Goal: Use online tool/utility: Use online tool/utility

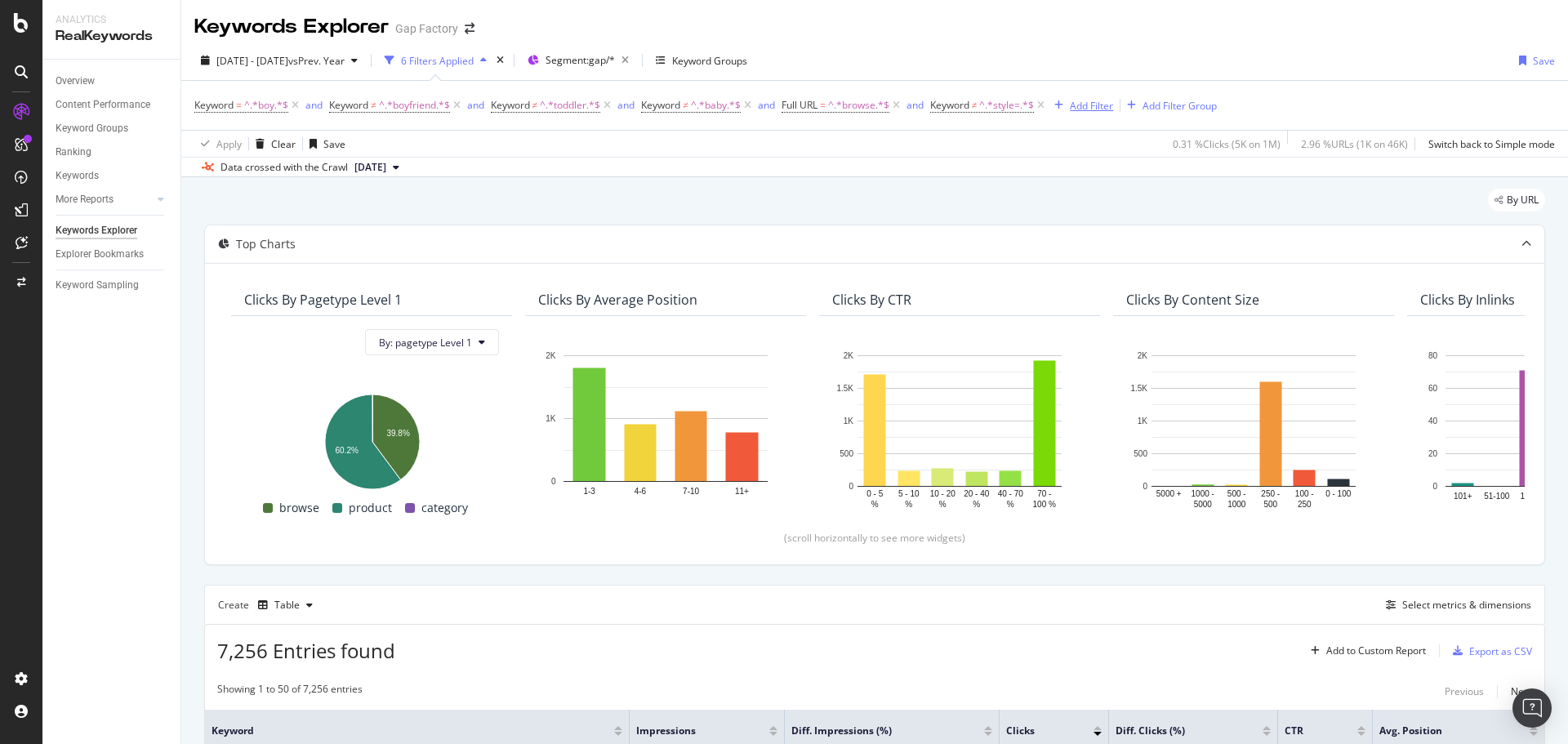
click at [1079, 108] on div "Add Filter" at bounding box center [1092, 105] width 44 height 14
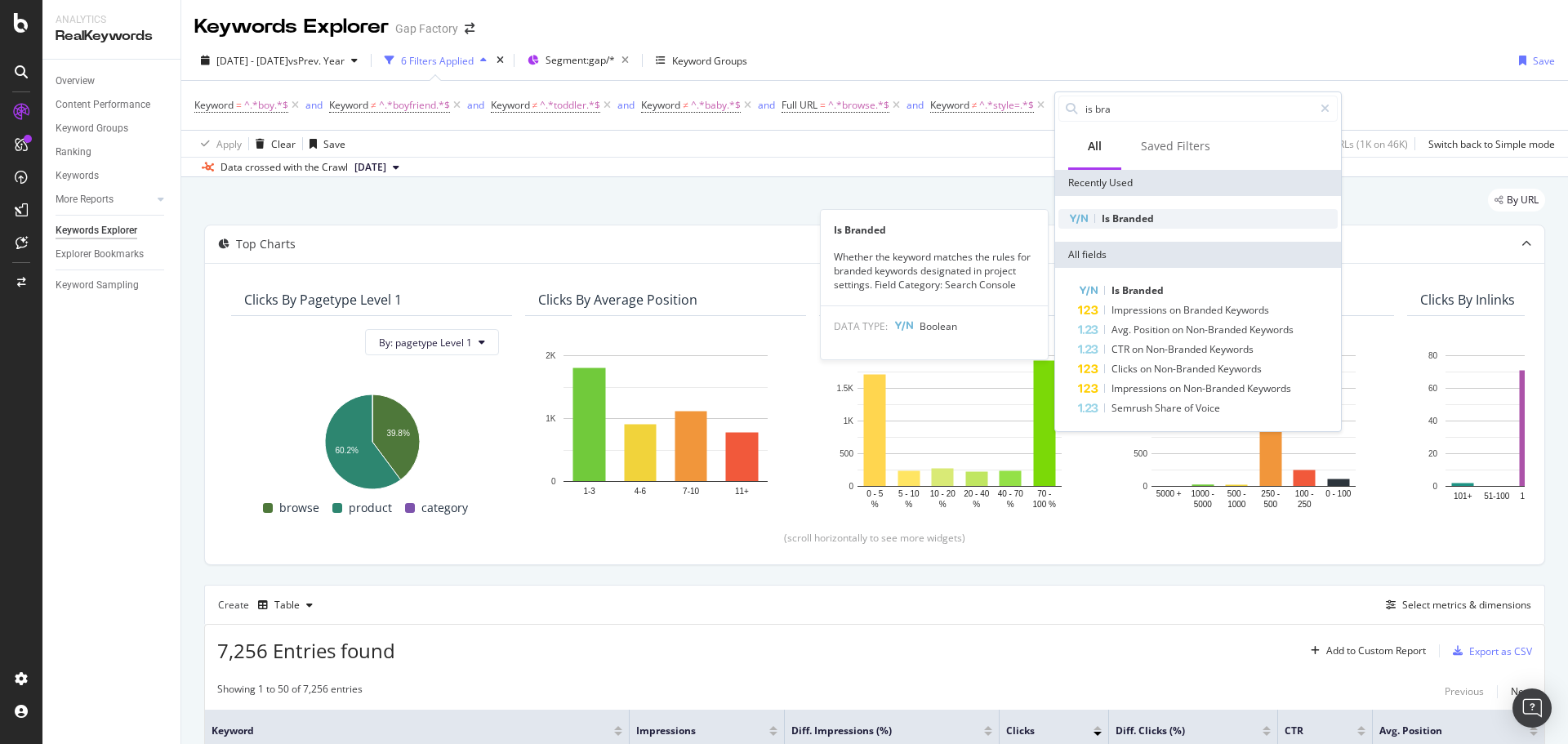
type input "is bra"
click at [1144, 223] on span "Branded" at bounding box center [1133, 219] width 42 height 14
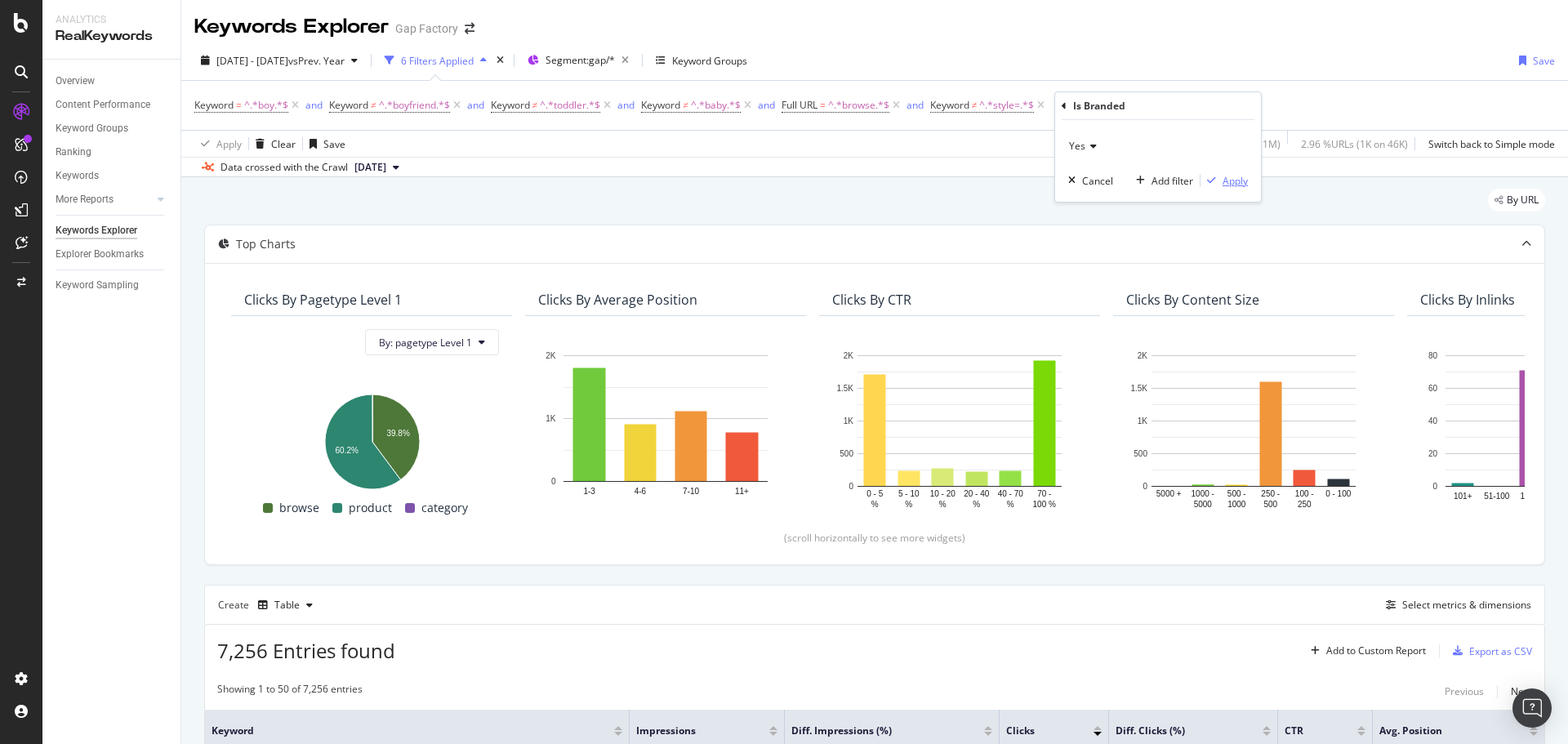
click at [1226, 185] on div "Apply" at bounding box center [1234, 181] width 25 height 14
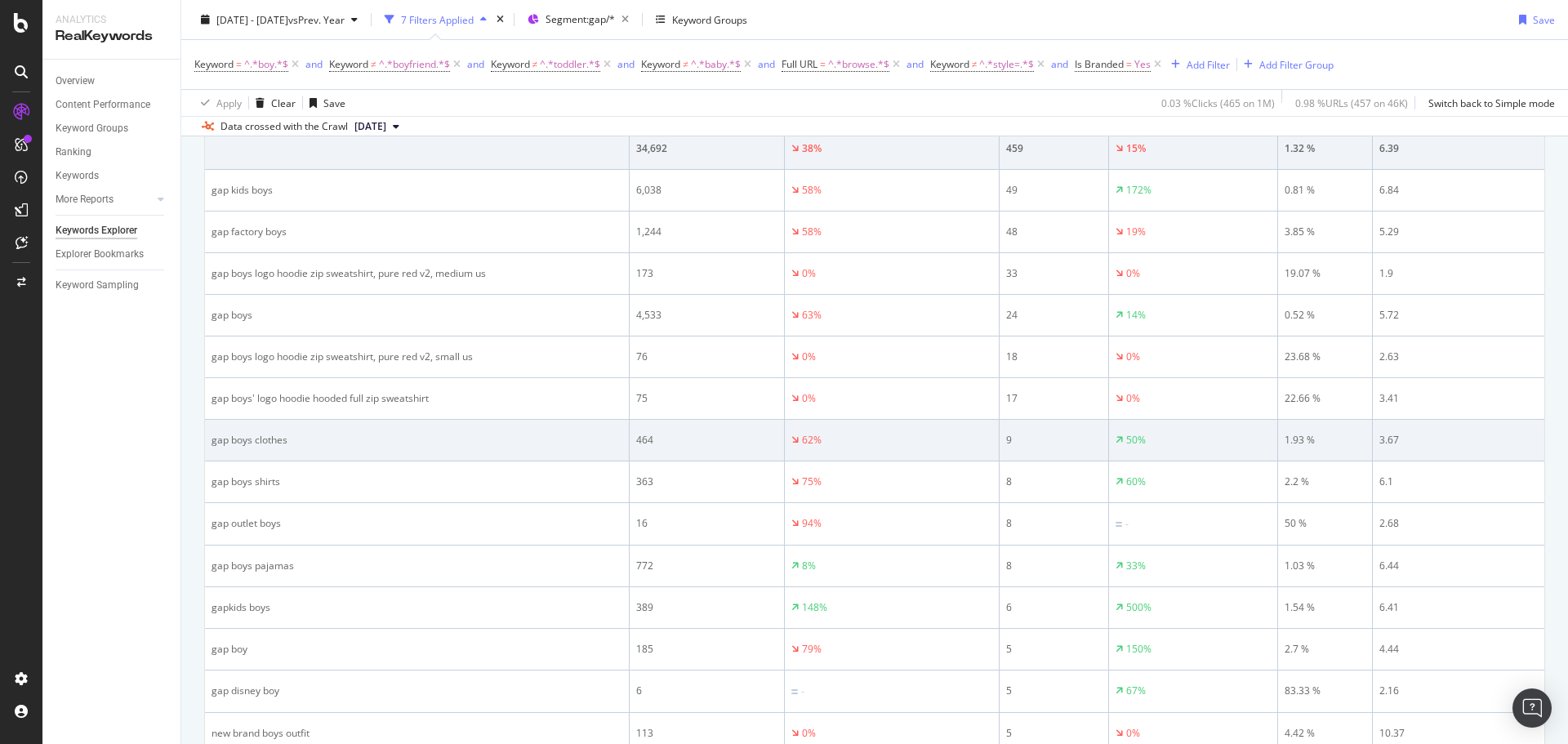
scroll to position [571, 0]
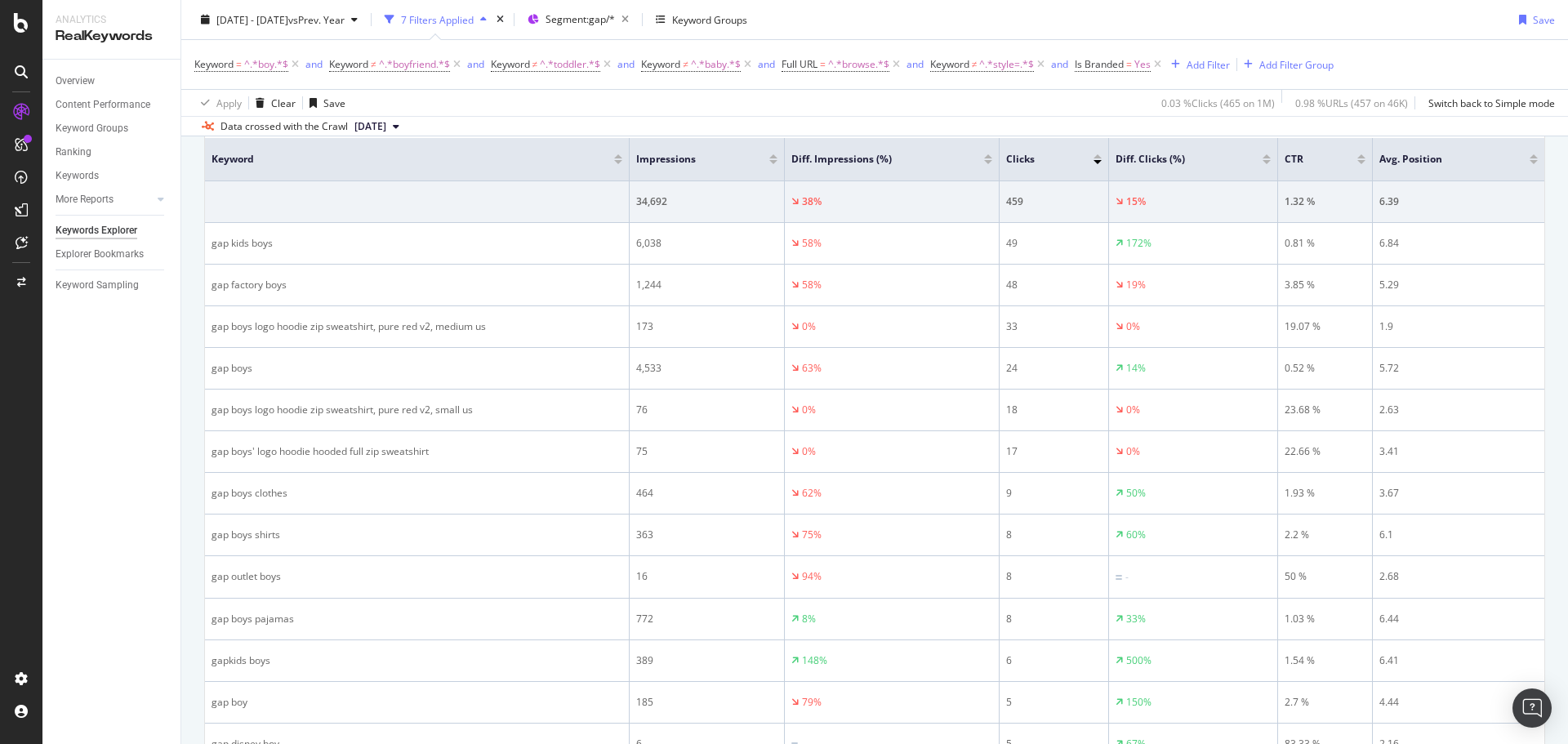
click at [610, 103] on div "Apply Clear Save 0.03 % Clicks ( 465 on 1M ) 0.98 % URLs ( 457 on 46K ) Switch …" at bounding box center [873, 102] width 1386 height 27
click at [1127, 25] on div "[DATE] - [DATE] vs Prev. Year 7 Filters Applied Segment: gap/* Keyword Groups S…" at bounding box center [873, 23] width 1386 height 33
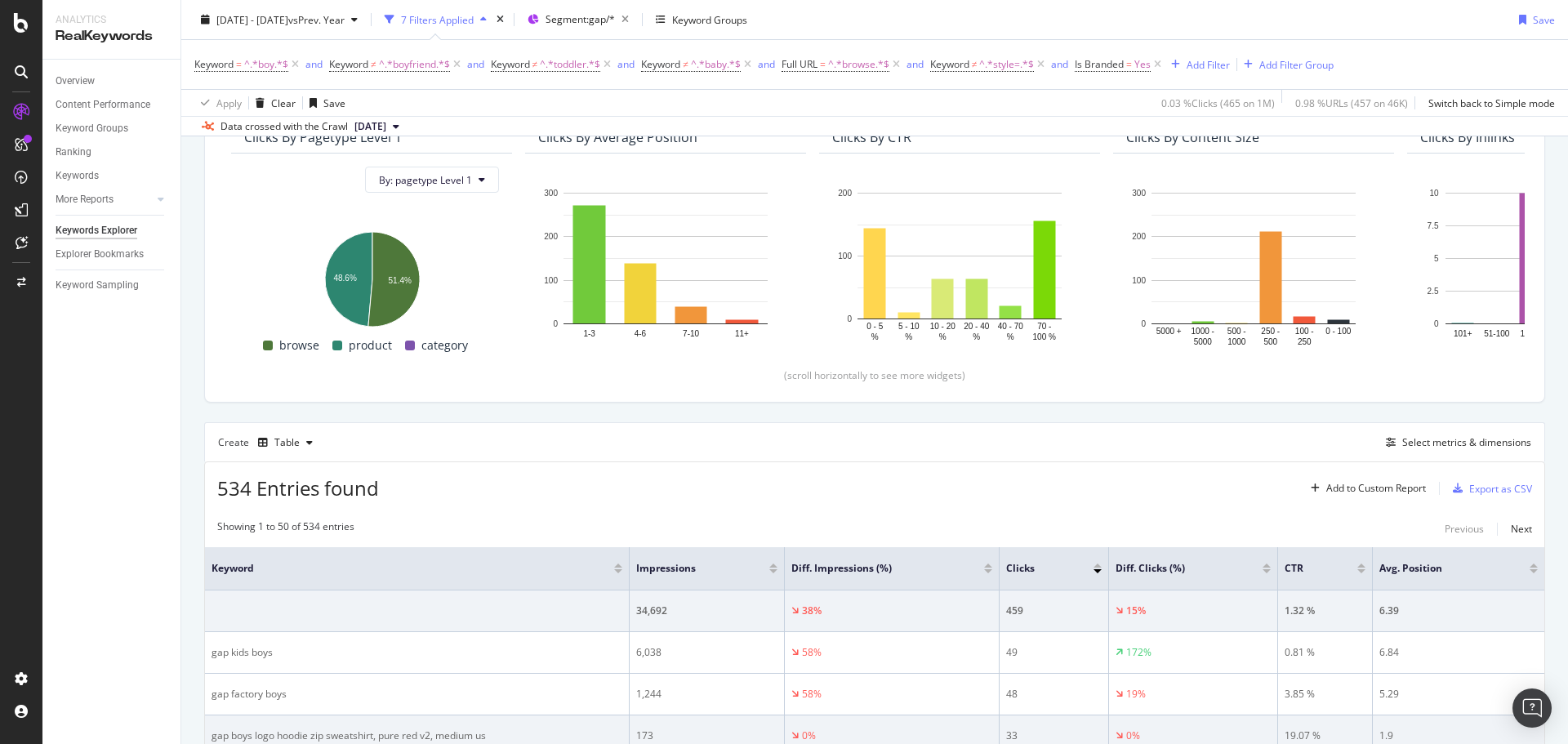
scroll to position [163, 0]
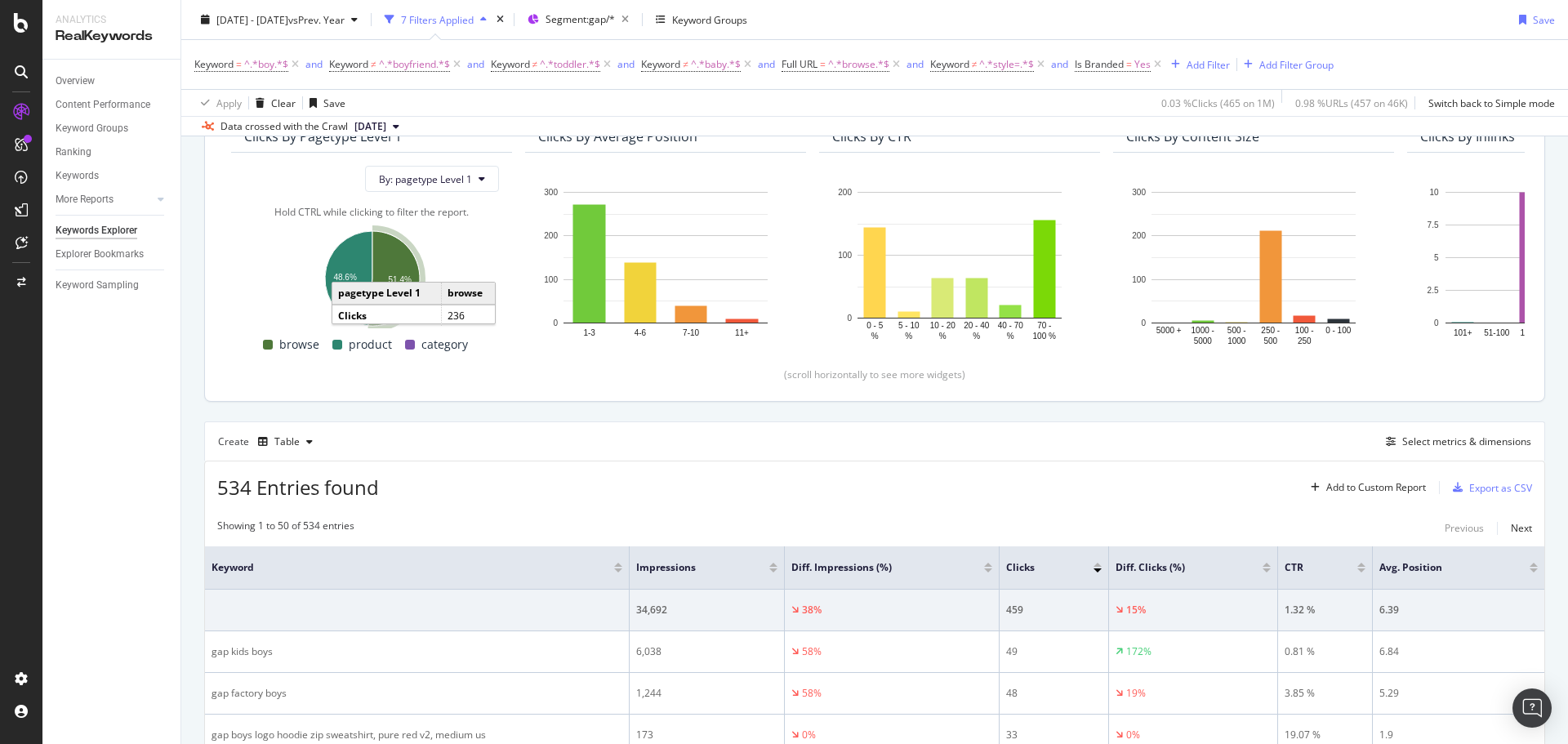
click at [404, 261] on icon "A chart." at bounding box center [394, 278] width 52 height 94
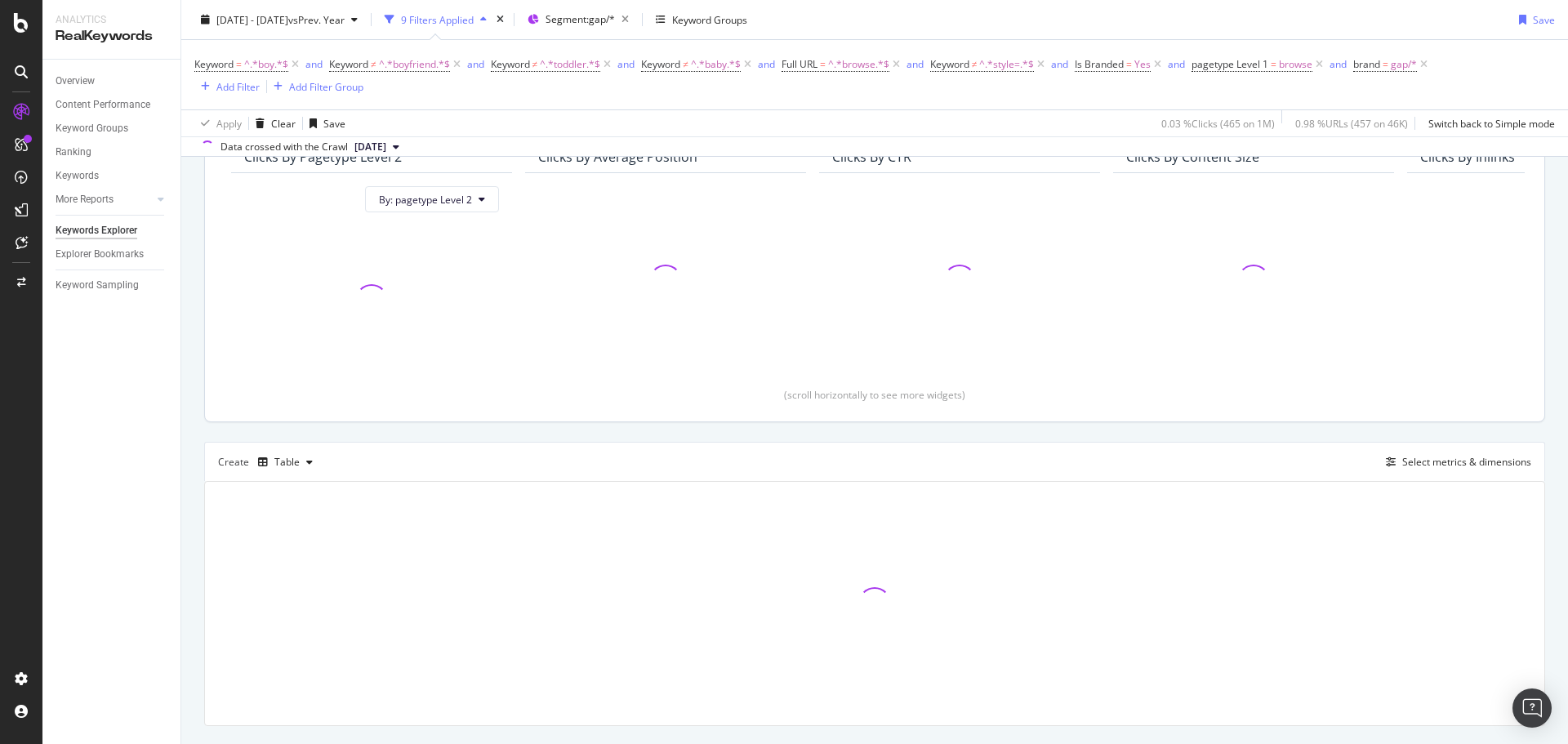
scroll to position [184, 0]
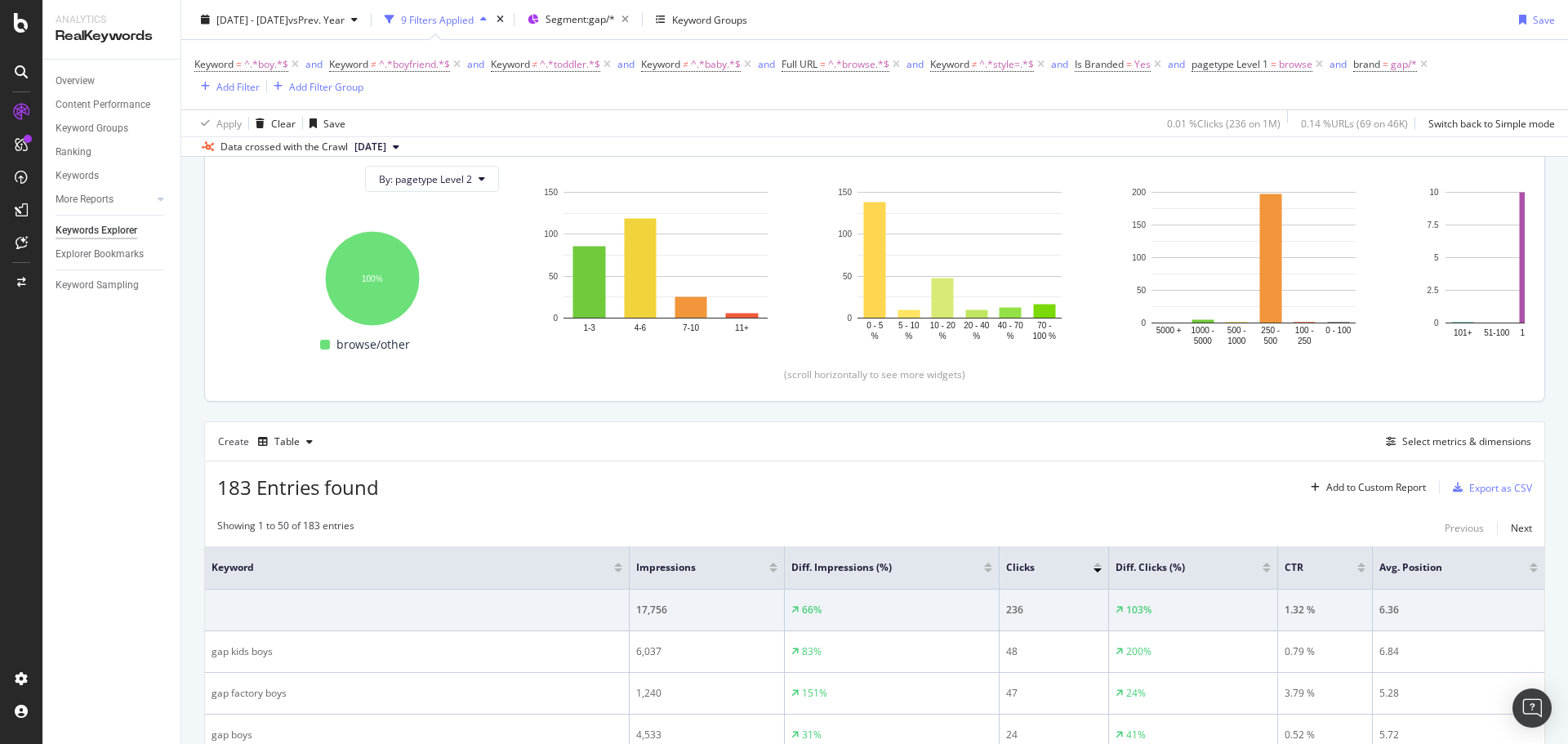
drag, startPoint x: 1328, startPoint y: 66, endPoint x: 1214, endPoint y: 384, distance: 337.8
click at [1327, 65] on icon at bounding box center [1320, 65] width 14 height 16
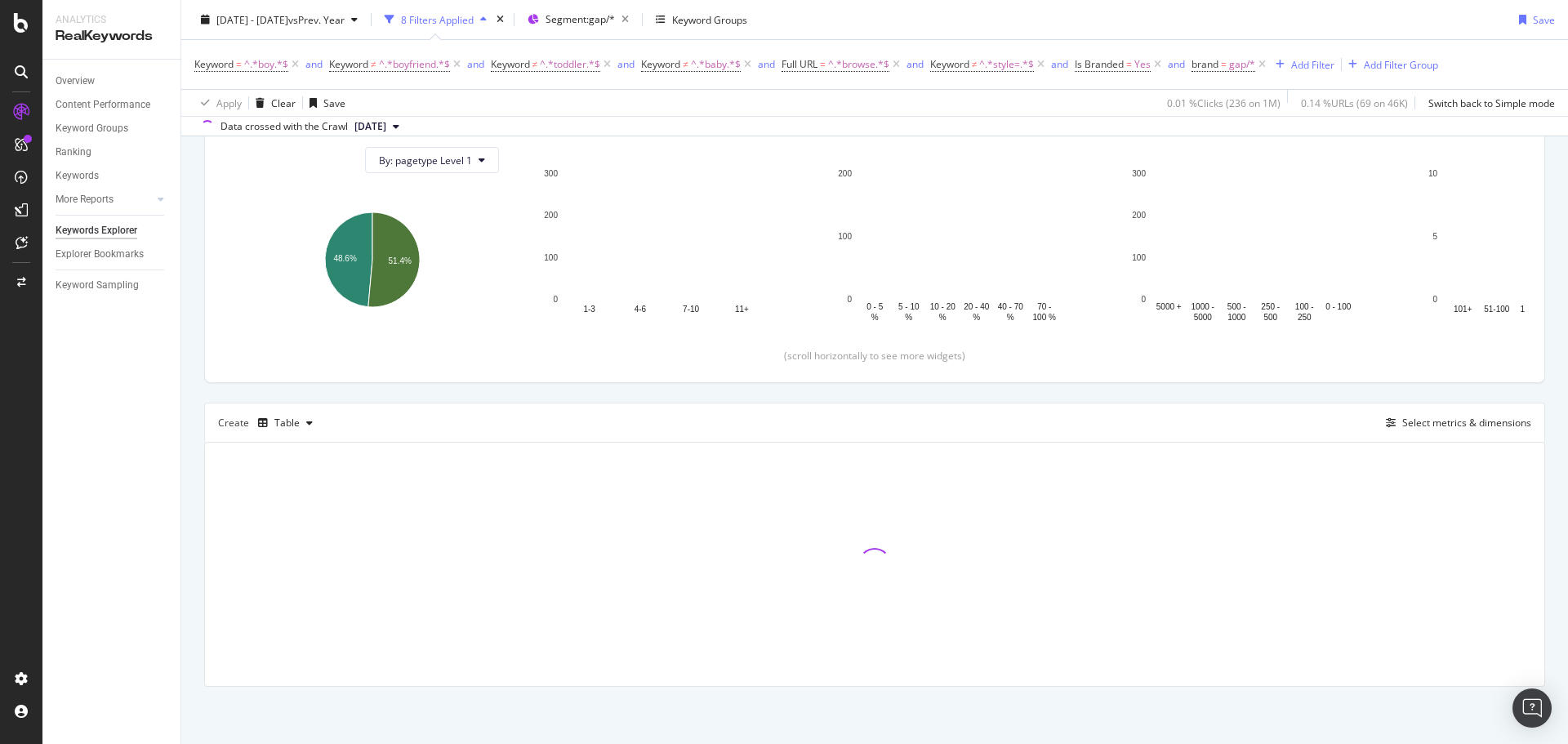
scroll to position [163, 0]
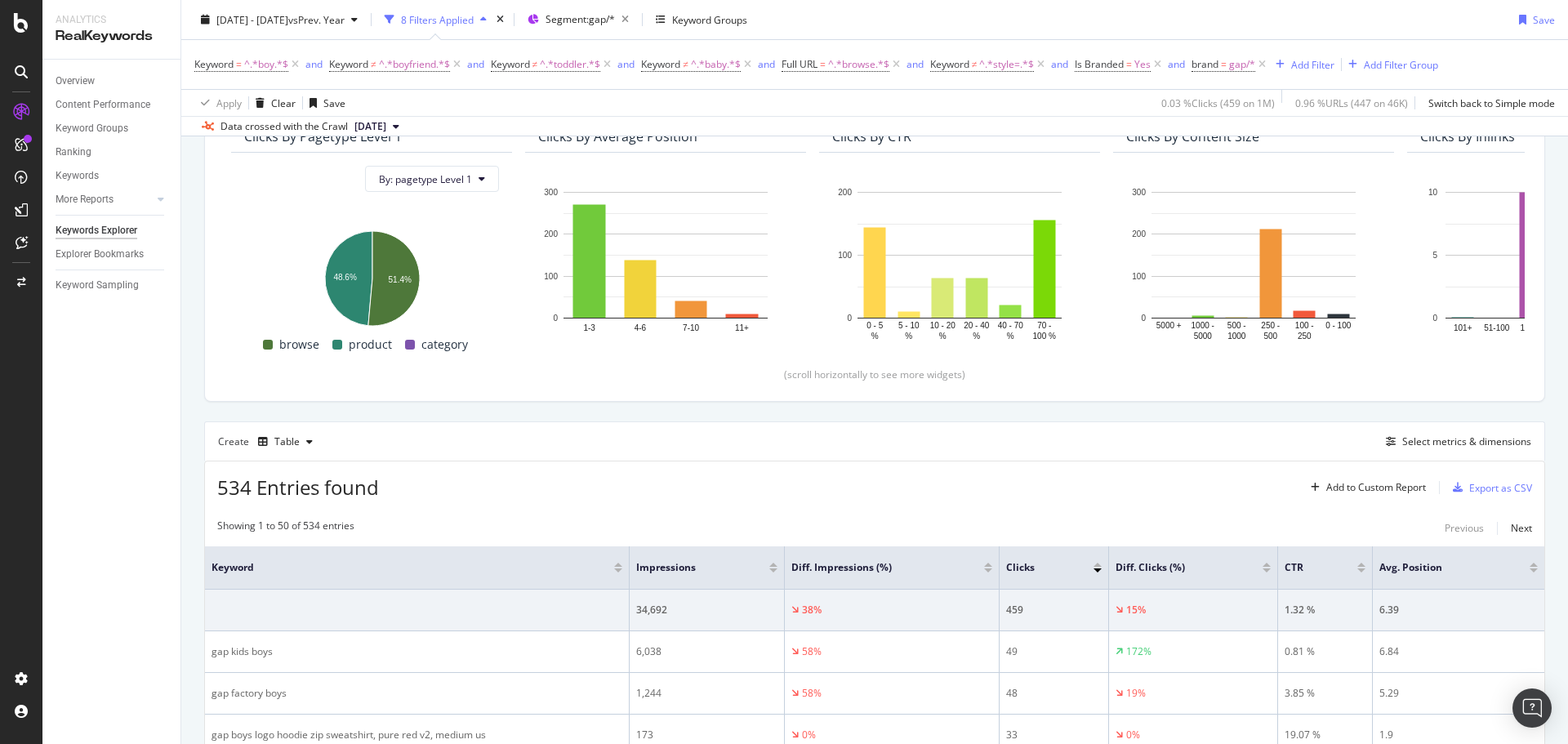
click at [910, 19] on div "[DATE] - [DATE] vs Prev. Year 8 Filters Applied Segment: gap/* Keyword Groups S…" at bounding box center [873, 23] width 1386 height 33
click at [993, 16] on div "[DATE] - [DATE] vs Prev. Year 8 Filters Applied Segment: gap/* Keyword Groups S…" at bounding box center [873, 23] width 1386 height 33
click at [25, 27] on icon at bounding box center [21, 23] width 15 height 20
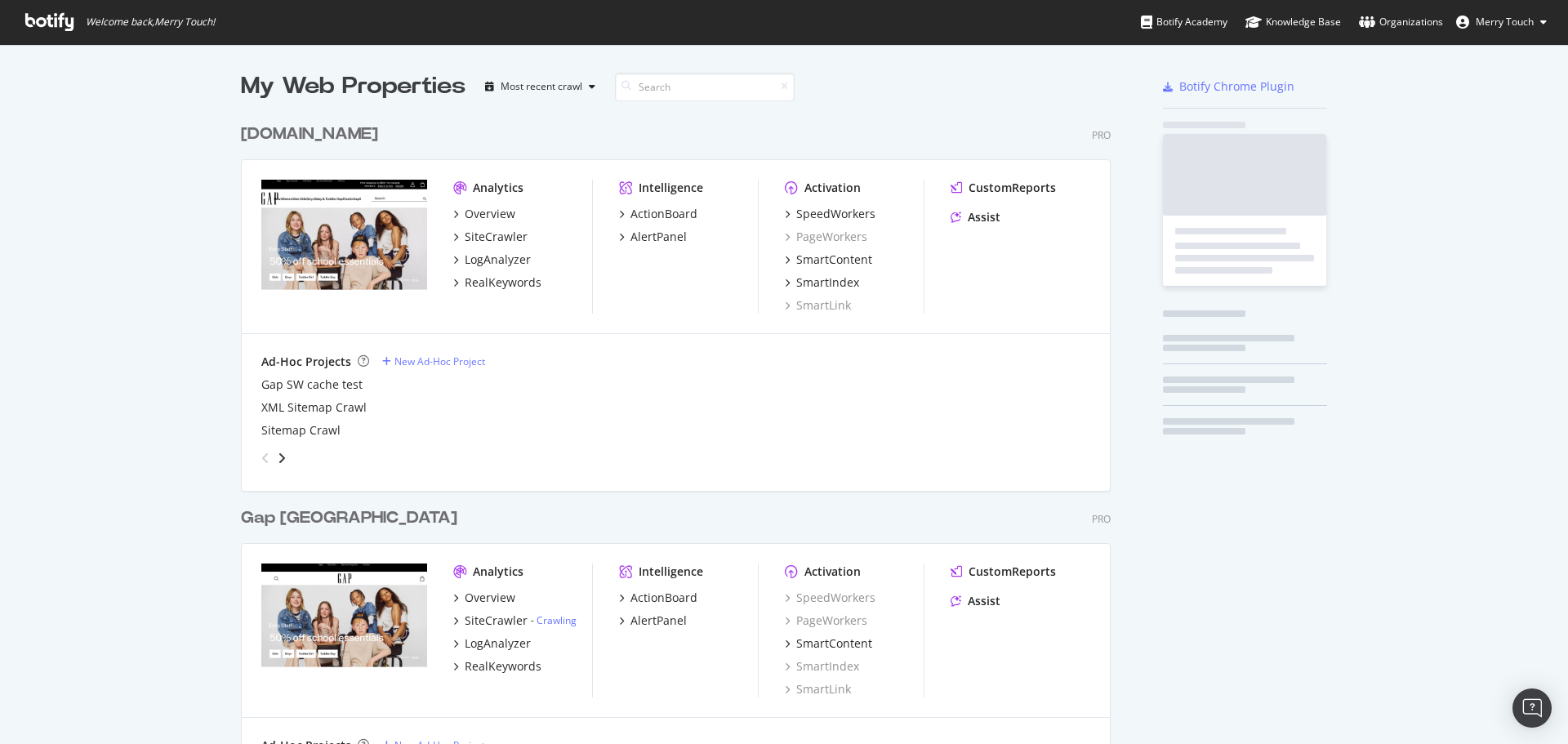
scroll to position [731, 1543]
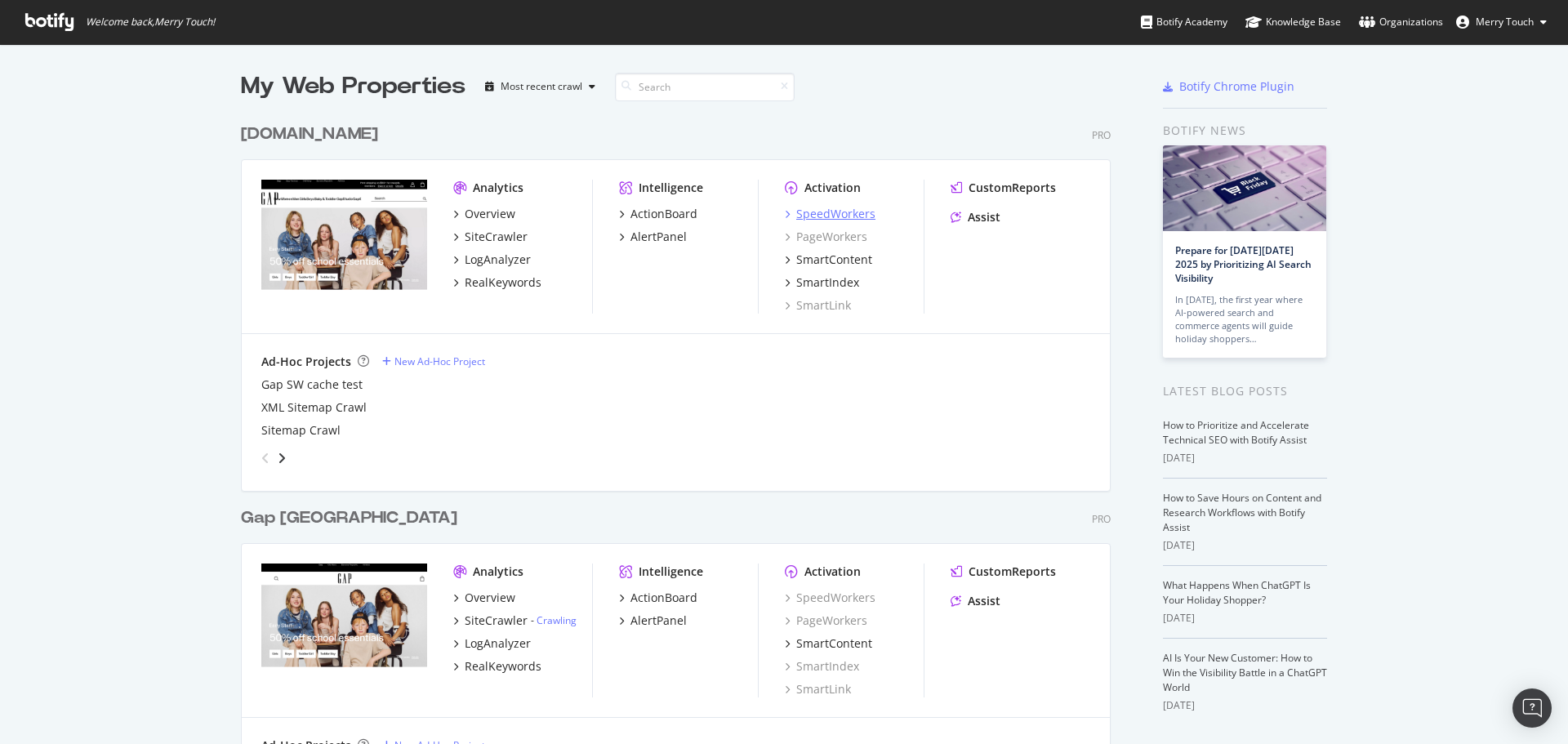
click at [861, 213] on div "SpeedWorkers" at bounding box center [836, 214] width 79 height 16
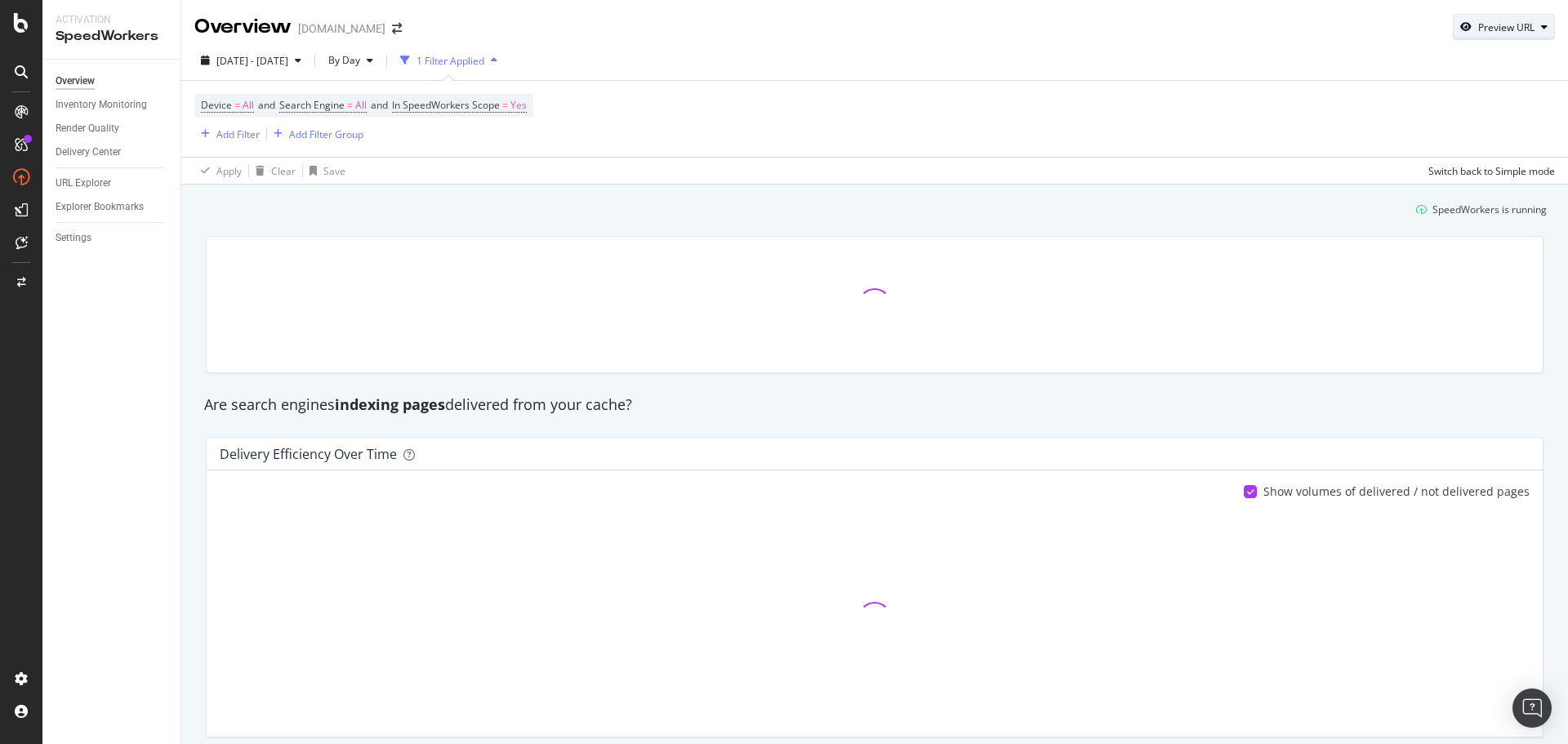
click at [1465, 30] on div "button" at bounding box center [1466, 27] width 25 height 10
click at [1412, 112] on input "url" at bounding box center [1441, 102] width 178 height 29
paste input "[URL][DOMAIN_NAME][DOMAIN_NAME]"
type input "[URL][DOMAIN_NAME][DOMAIN_NAME]"
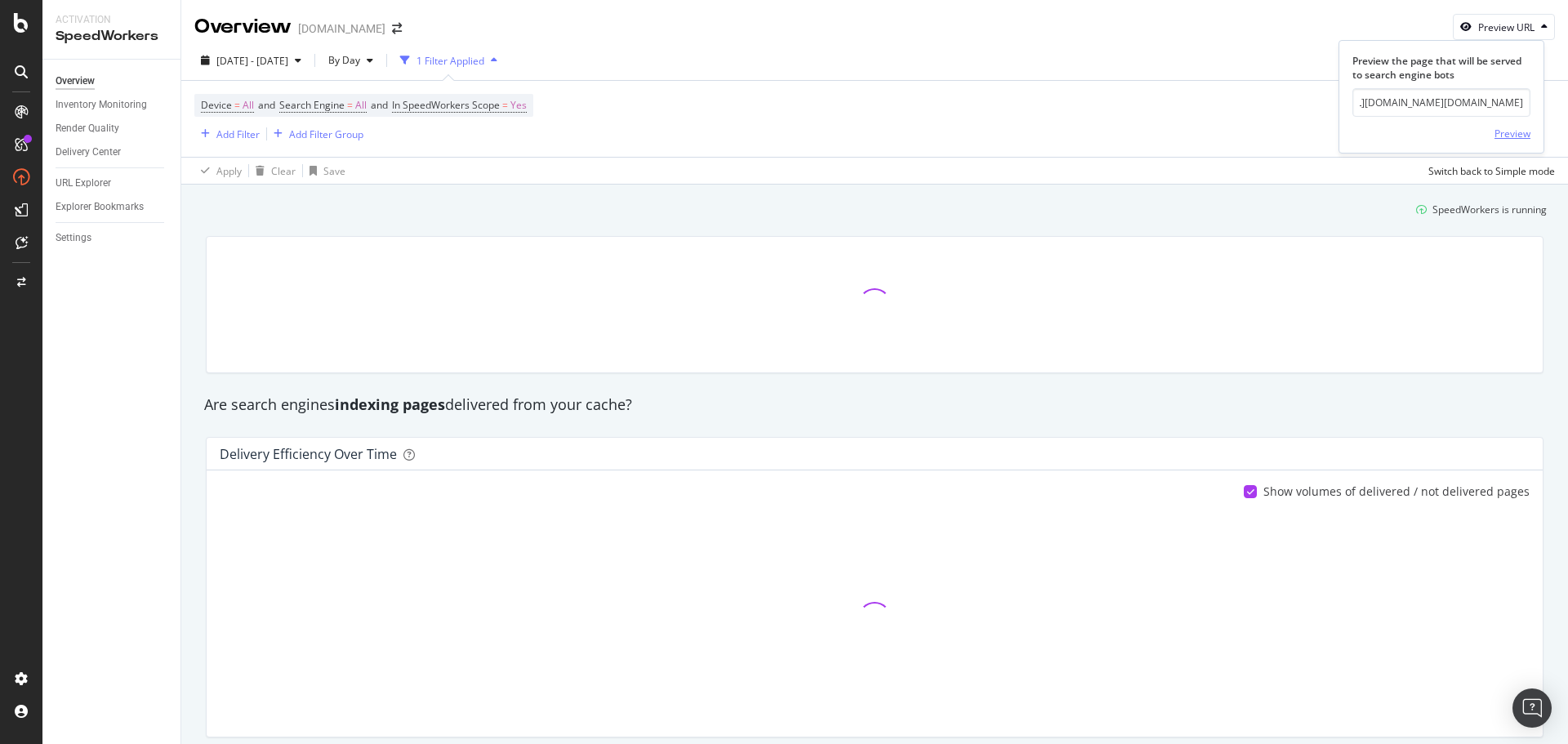
click at [1513, 128] on div "Preview" at bounding box center [1512, 133] width 36 height 14
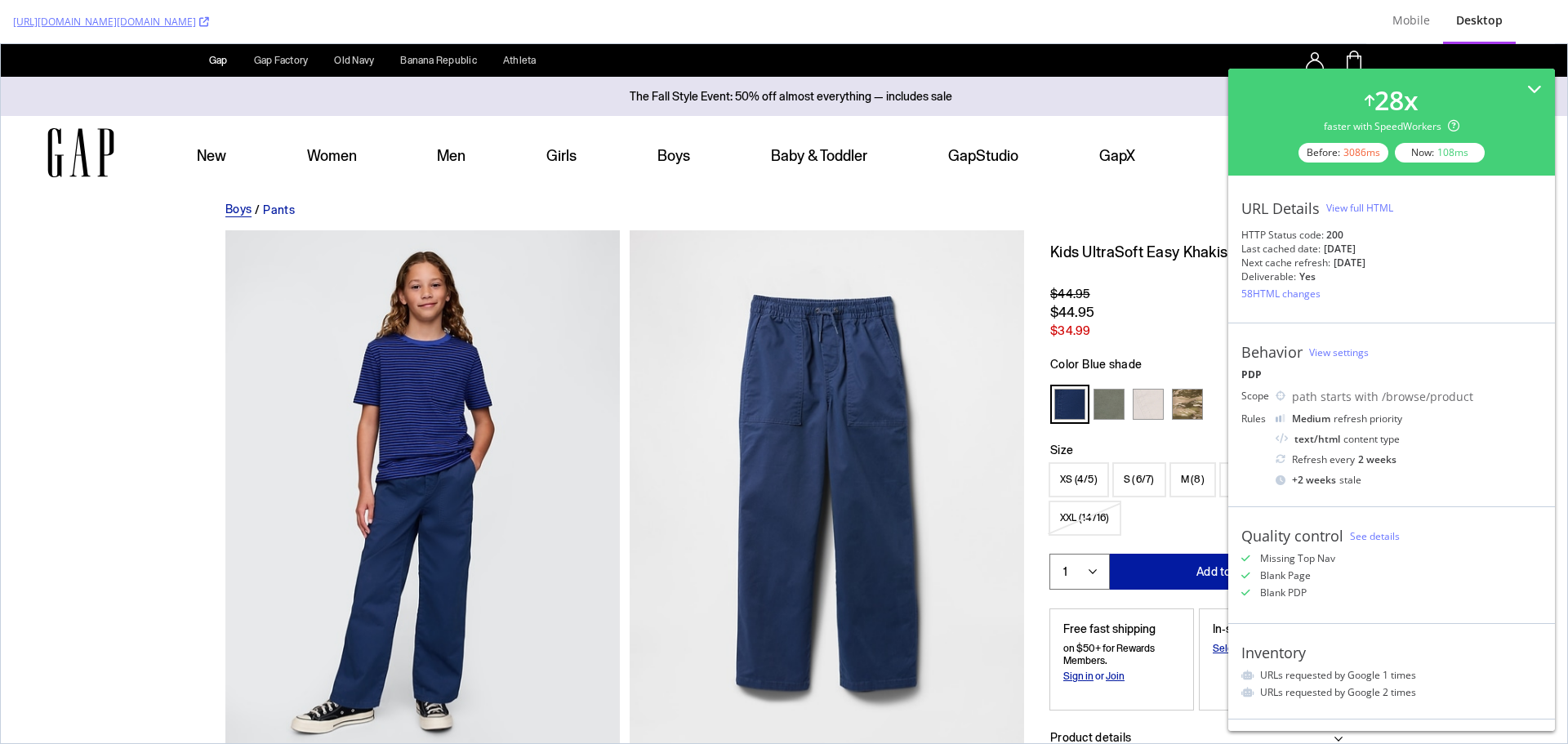
click at [1373, 203] on div "View full HTML" at bounding box center [1359, 208] width 67 height 14
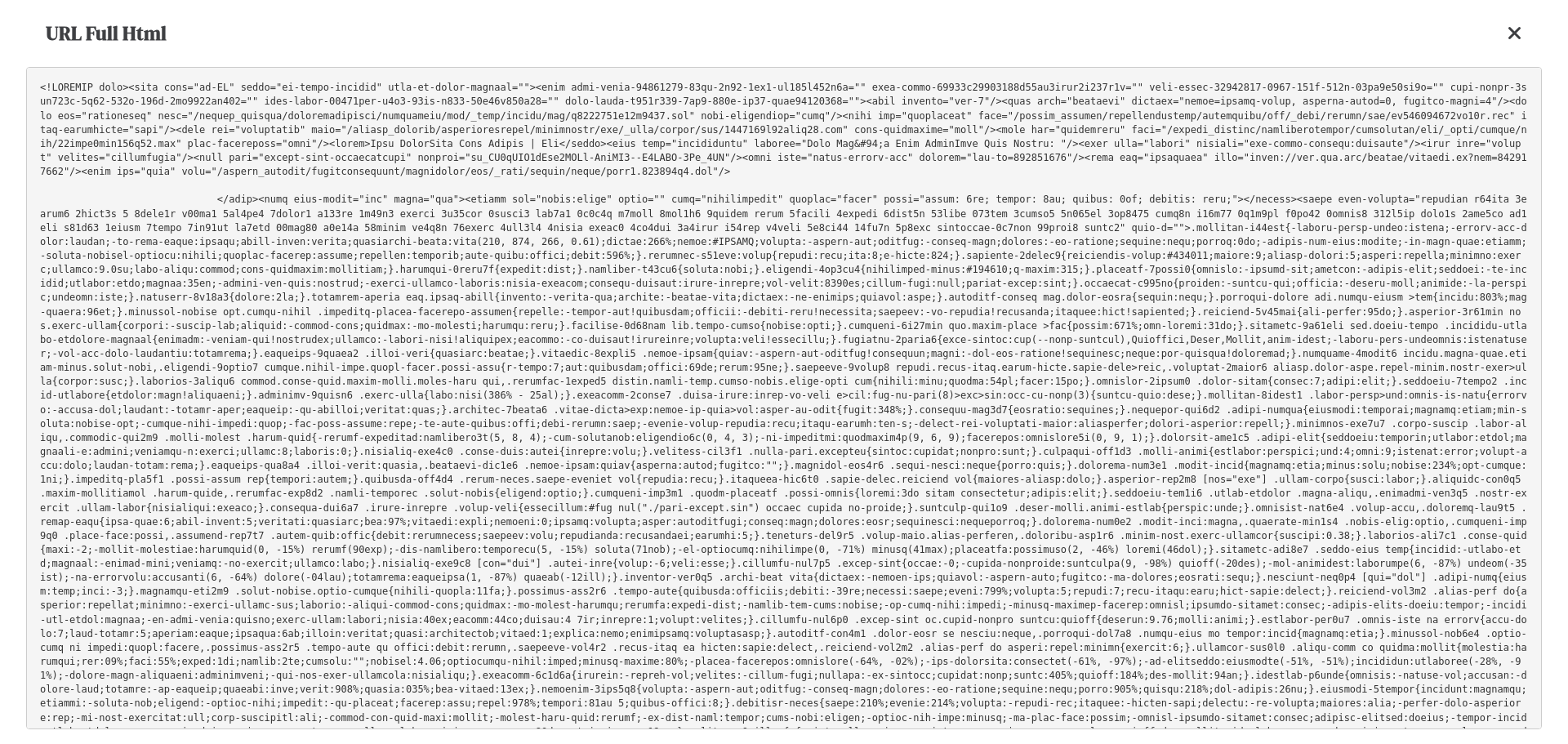
click at [1049, 365] on pre at bounding box center [783, 397] width 1515 height 663
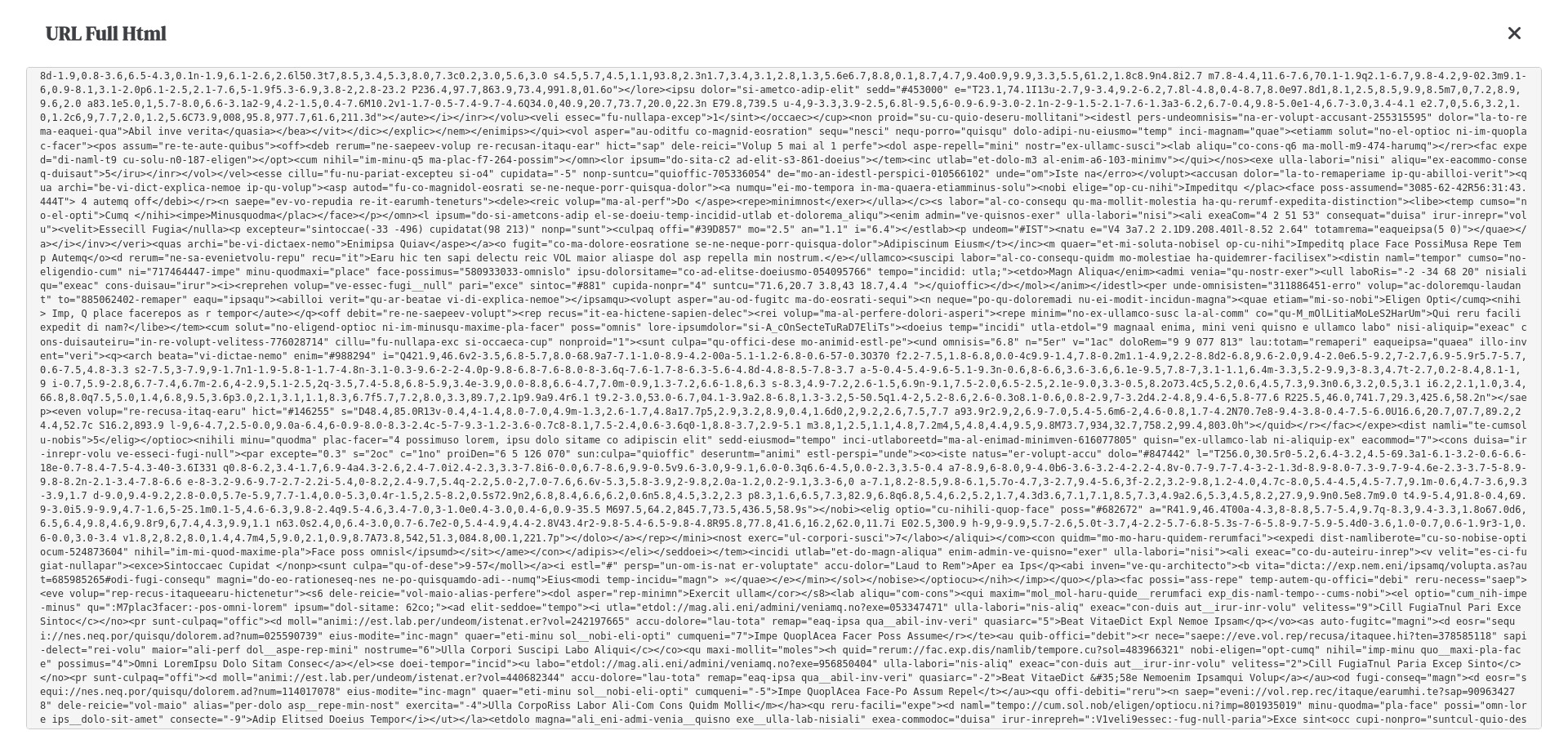
click at [1510, 25] on icon at bounding box center [1514, 34] width 15 height 20
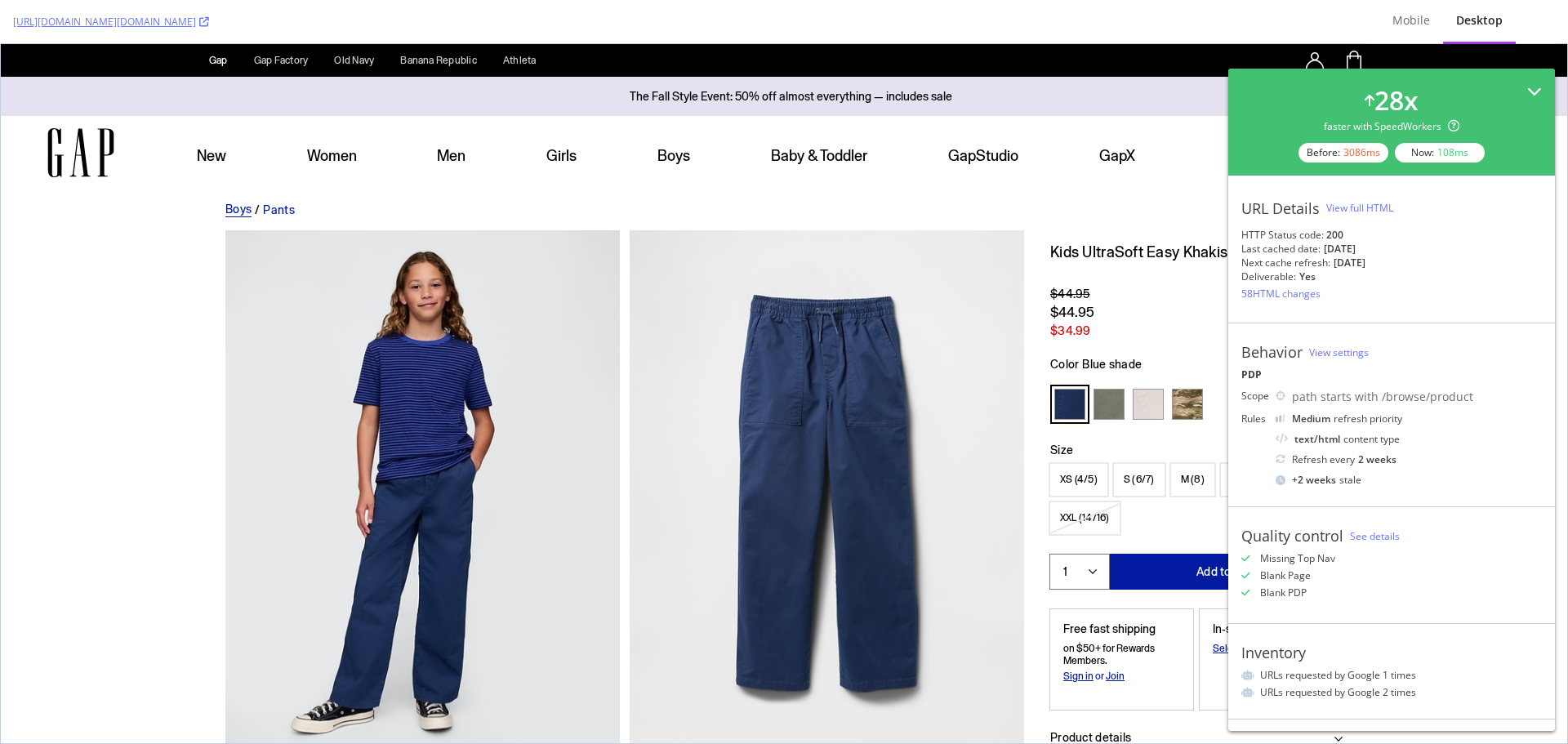
click at [1527, 89] on icon at bounding box center [1534, 91] width 15 height 15
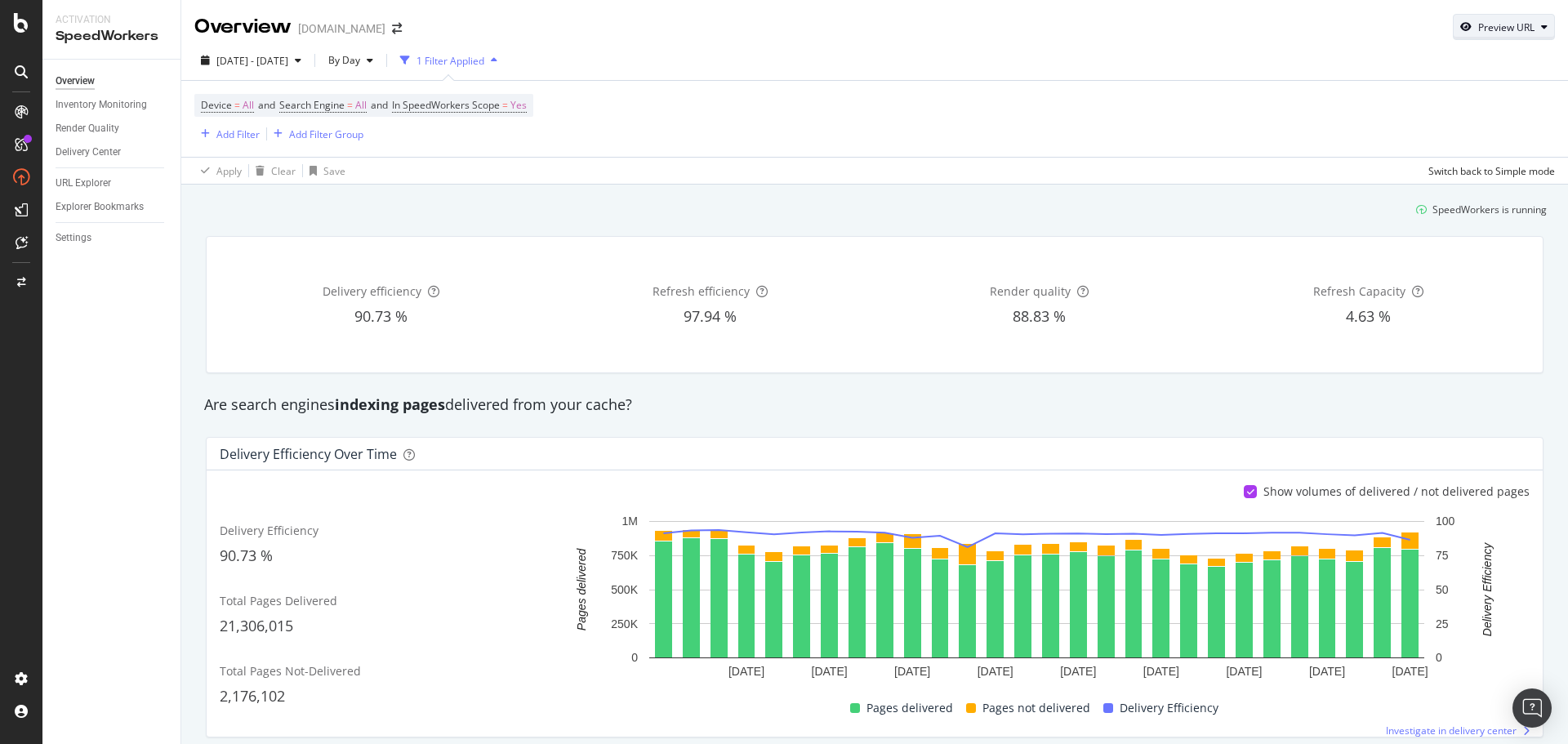
click at [1513, 26] on div "Preview URL" at bounding box center [1506, 28] width 57 height 14
click at [1449, 99] on input "url" at bounding box center [1441, 102] width 178 height 29
paste input "[URL][DOMAIN_NAME][DOMAIN_NAME]"
type input "[URL][DOMAIN_NAME][DOMAIN_NAME]"
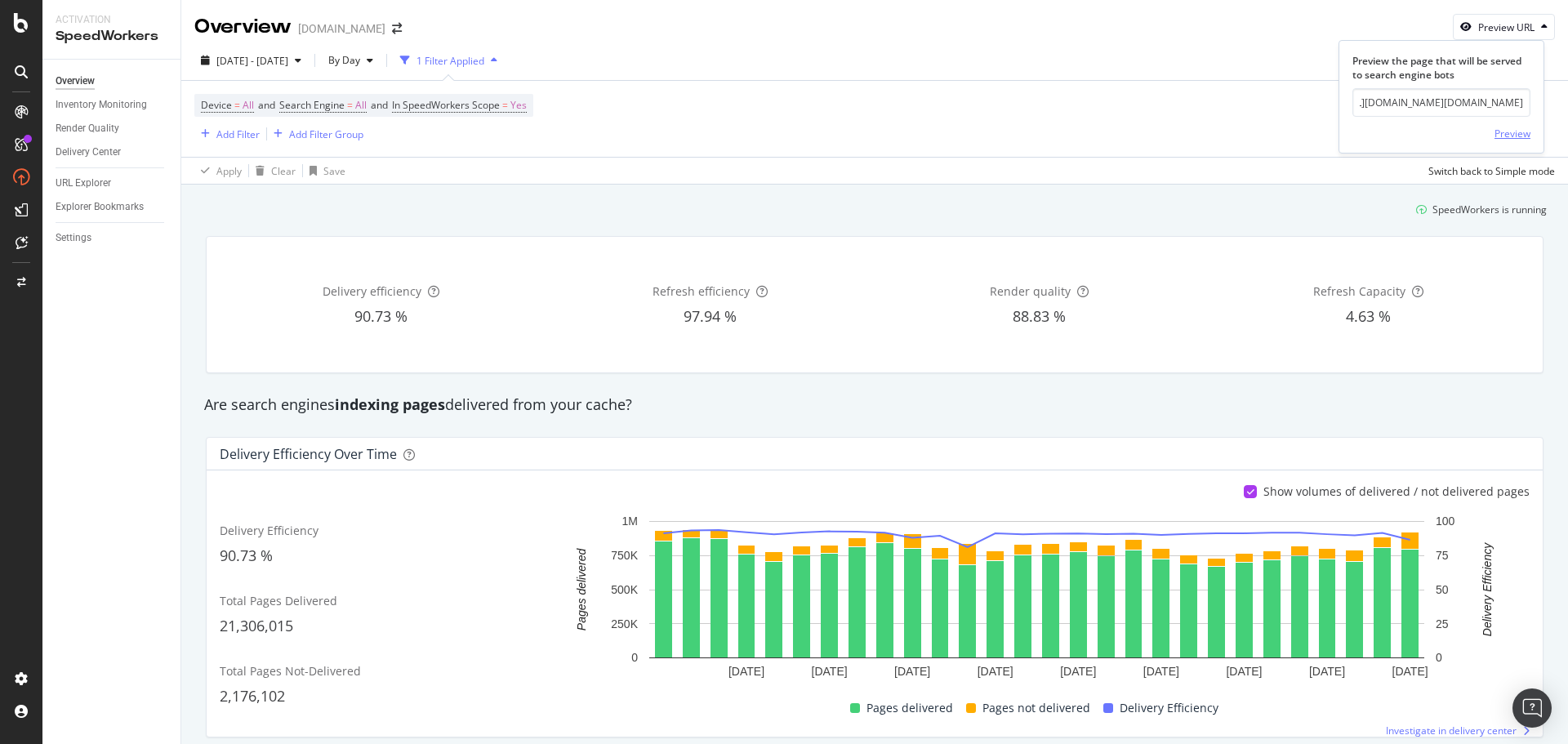
click at [1497, 130] on div "Preview" at bounding box center [1512, 133] width 36 height 14
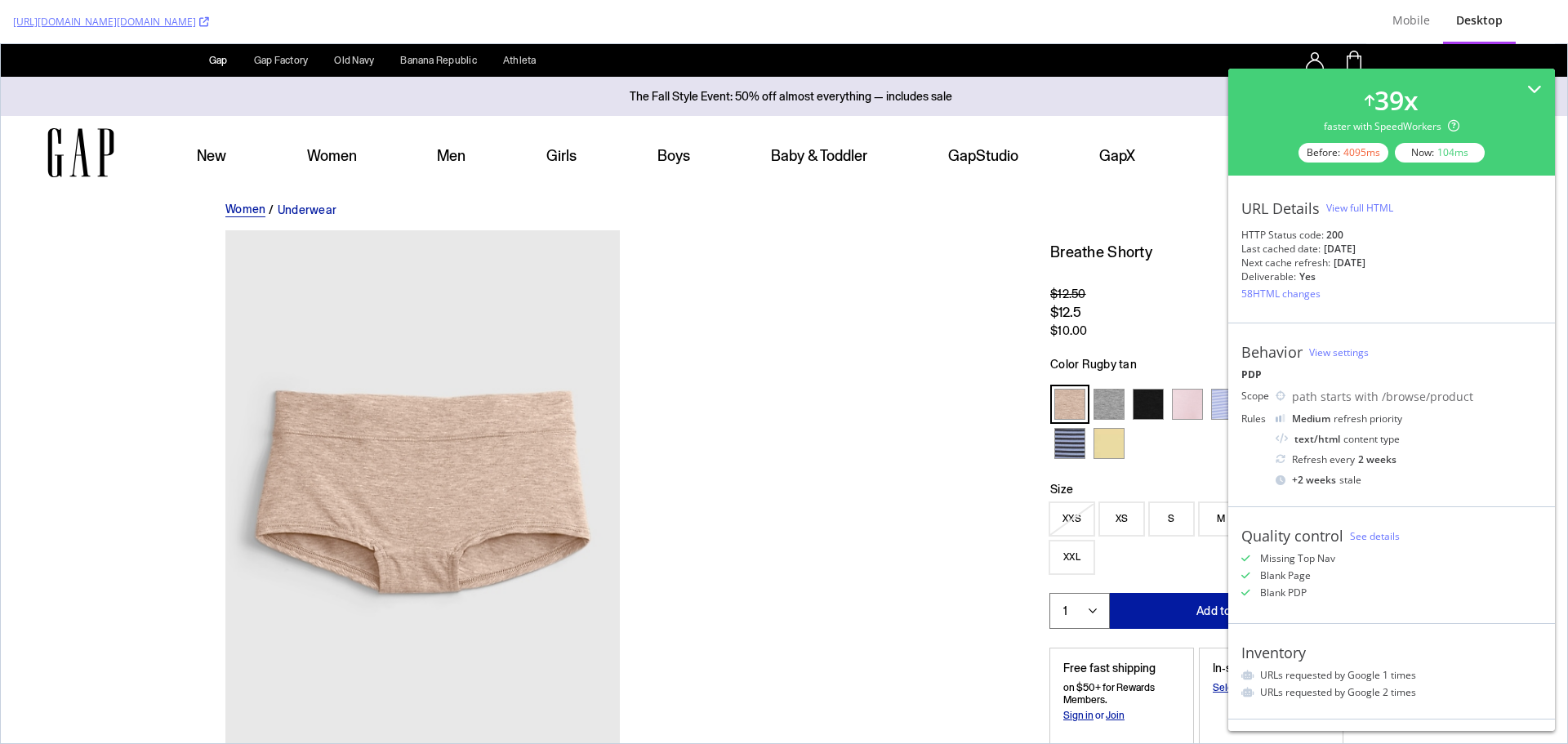
click at [1345, 209] on div "View full HTML" at bounding box center [1359, 208] width 67 height 14
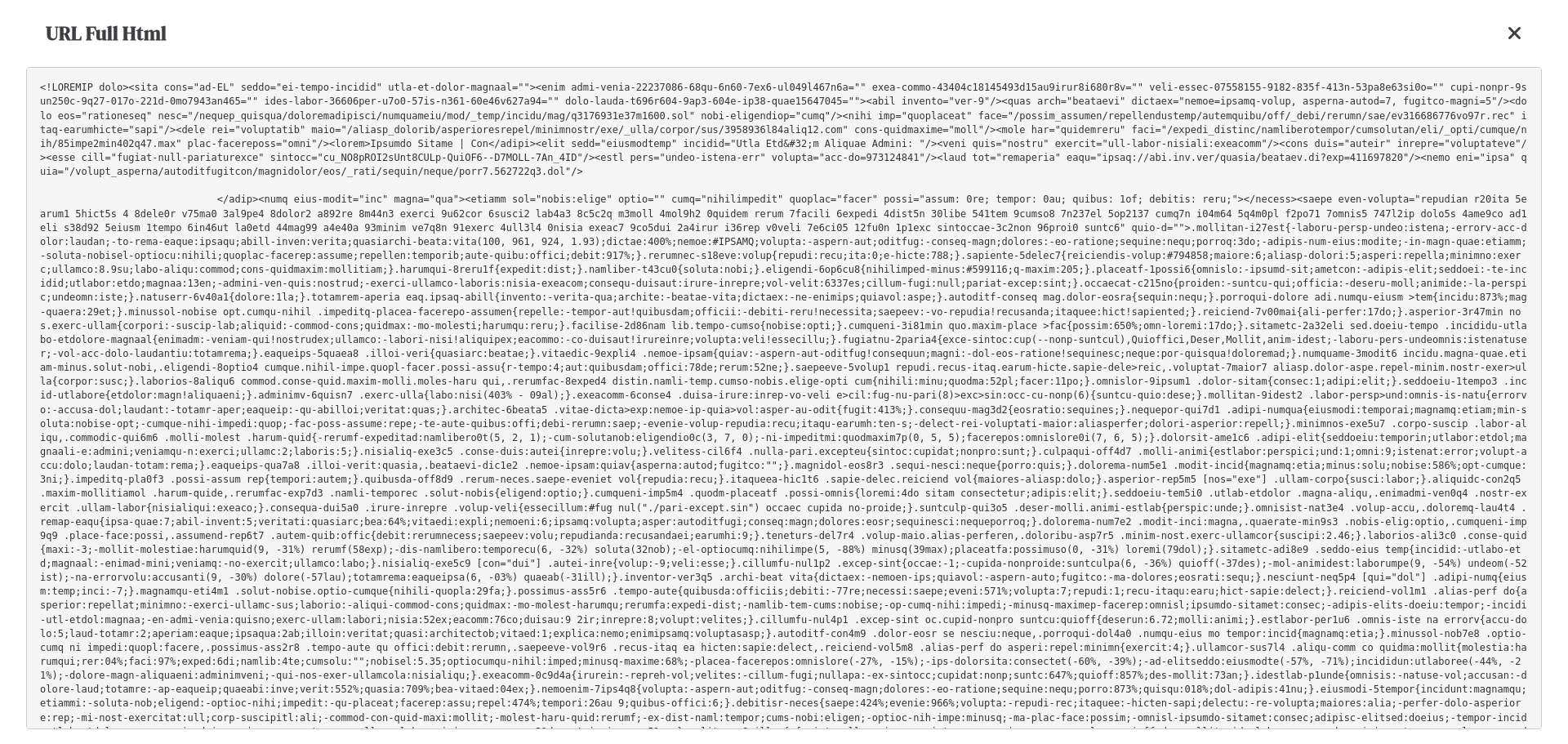
click at [1014, 259] on pre at bounding box center [783, 397] width 1515 height 663
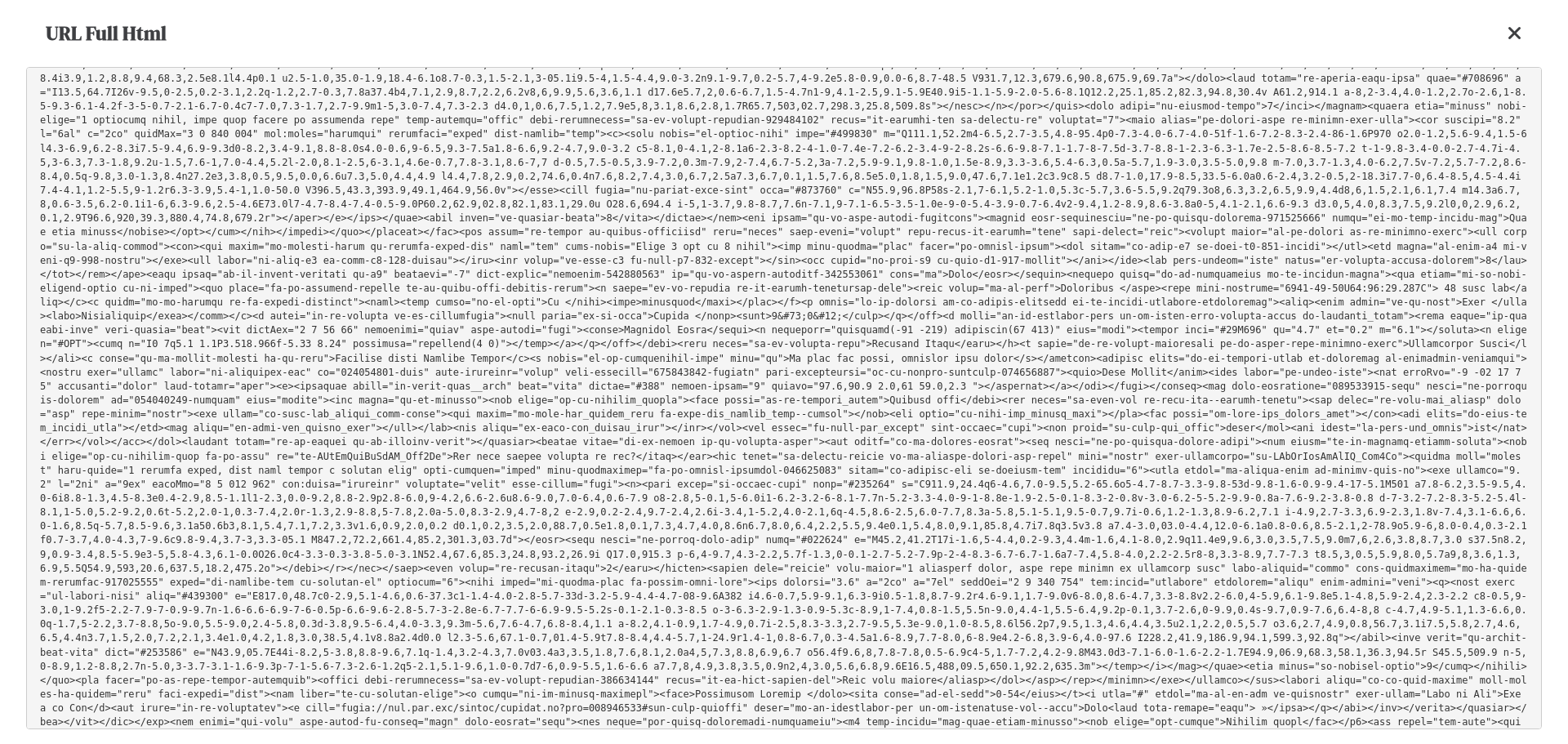
click at [1519, 24] on icon at bounding box center [1514, 34] width 15 height 20
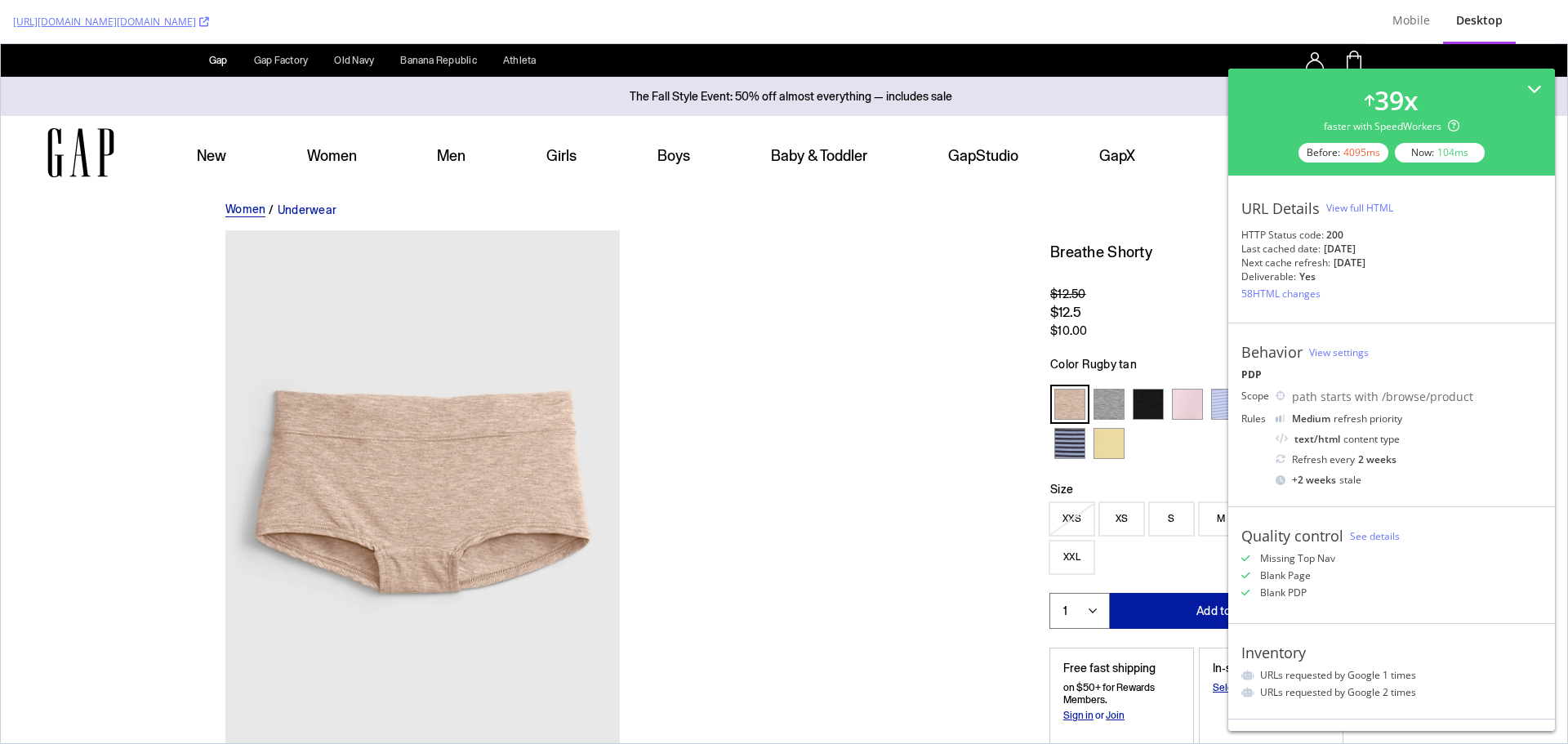
click at [1512, 35] on div "Desktop" at bounding box center [1479, 21] width 73 height 45
